Goal: Task Accomplishment & Management: Manage account settings

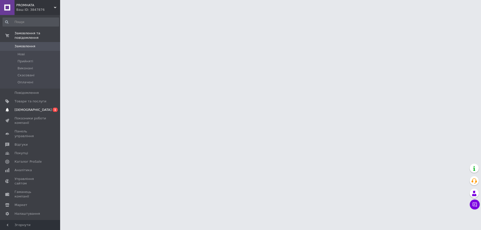
click at [38, 108] on span "[DEMOGRAPHIC_DATA]" at bounding box center [31, 110] width 32 height 5
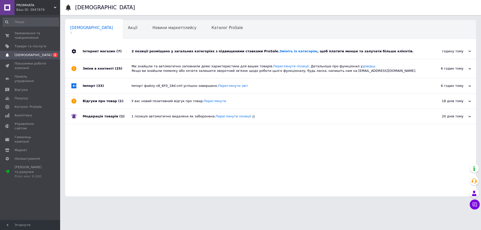
click at [167, 52] on div "2 позиції розміщено у загальних категоріях з підвищеними ставками ProSale. Змін…" at bounding box center [276, 51] width 289 height 5
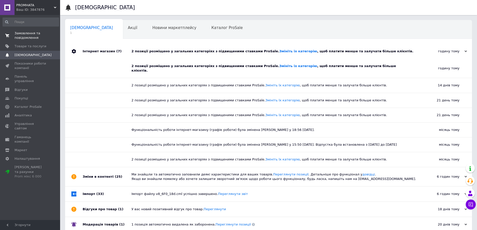
click at [32, 35] on span "Замовлення та повідомлення" at bounding box center [31, 35] width 32 height 9
